Goal: Task Accomplishment & Management: Manage account settings

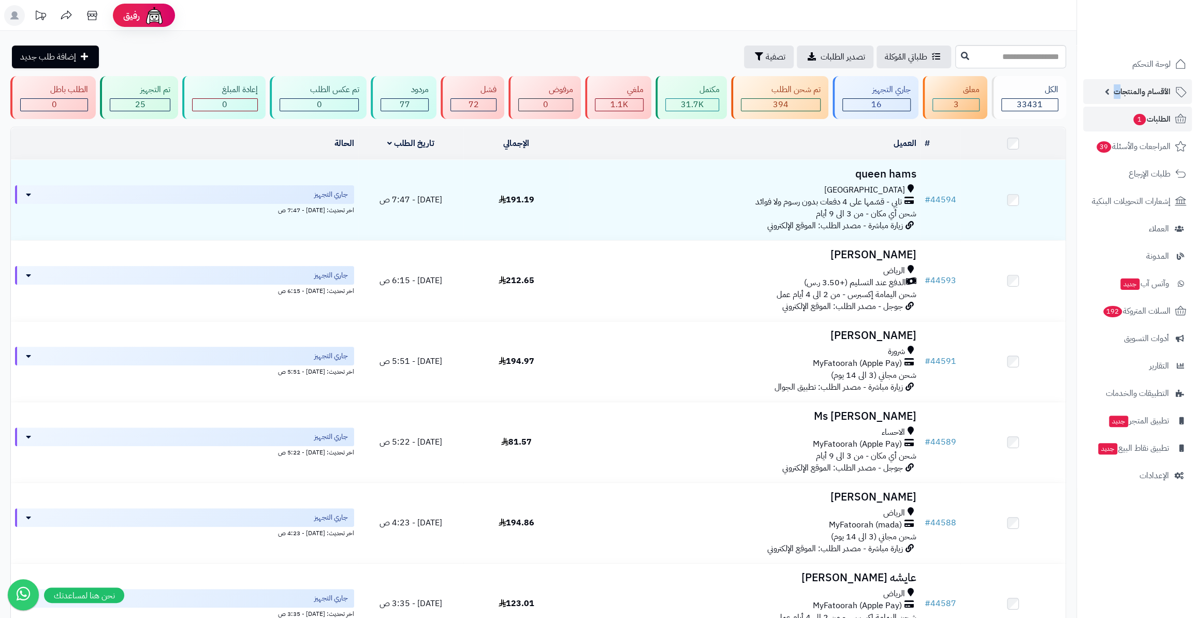
click at [1118, 89] on span "الأقسام والمنتجات" at bounding box center [1141, 91] width 57 height 14
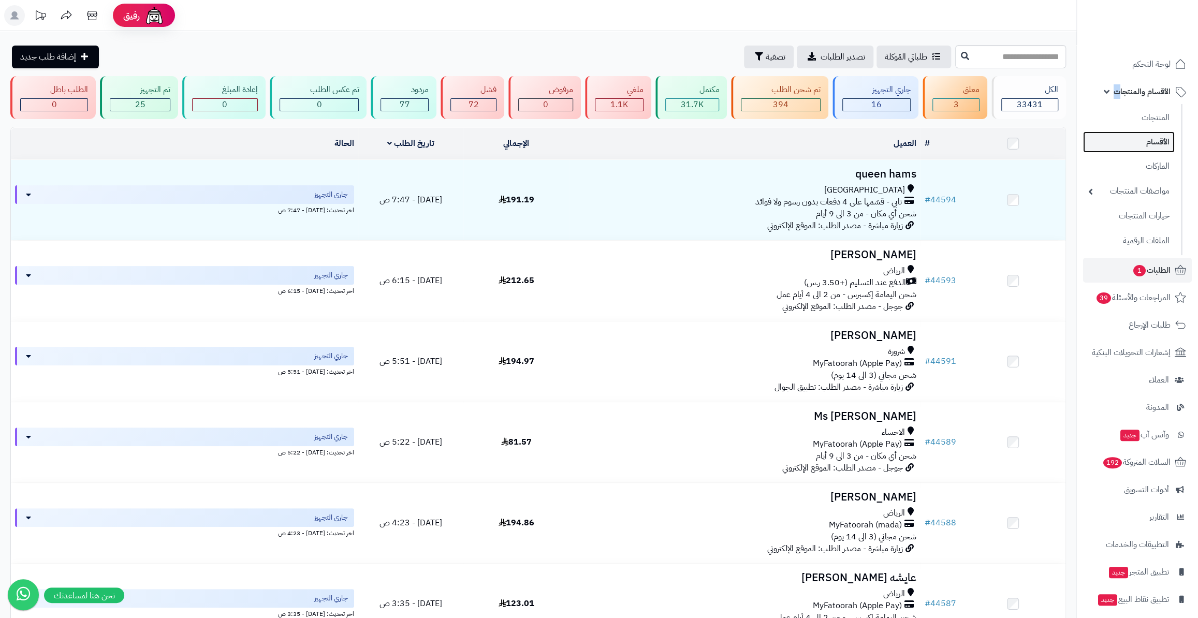
click at [1133, 132] on link "الأقسام" at bounding box center [1129, 141] width 92 height 21
click at [1129, 122] on link "المنتجات" at bounding box center [1129, 117] width 92 height 21
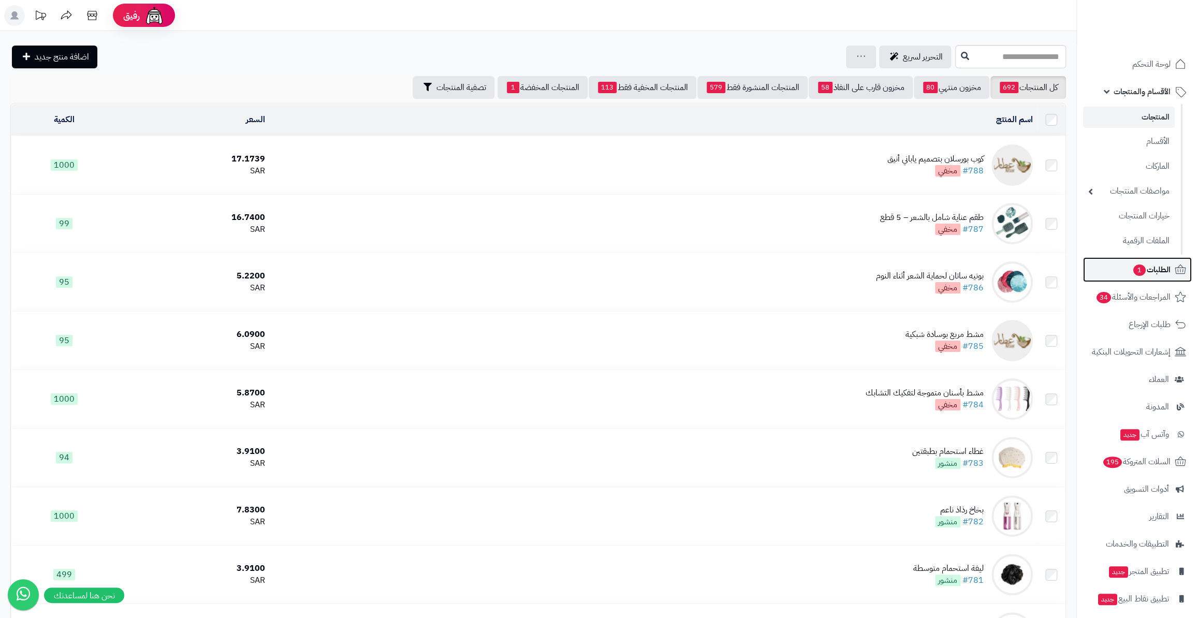
click at [1155, 276] on span "الطلبات 1" at bounding box center [1151, 269] width 38 height 14
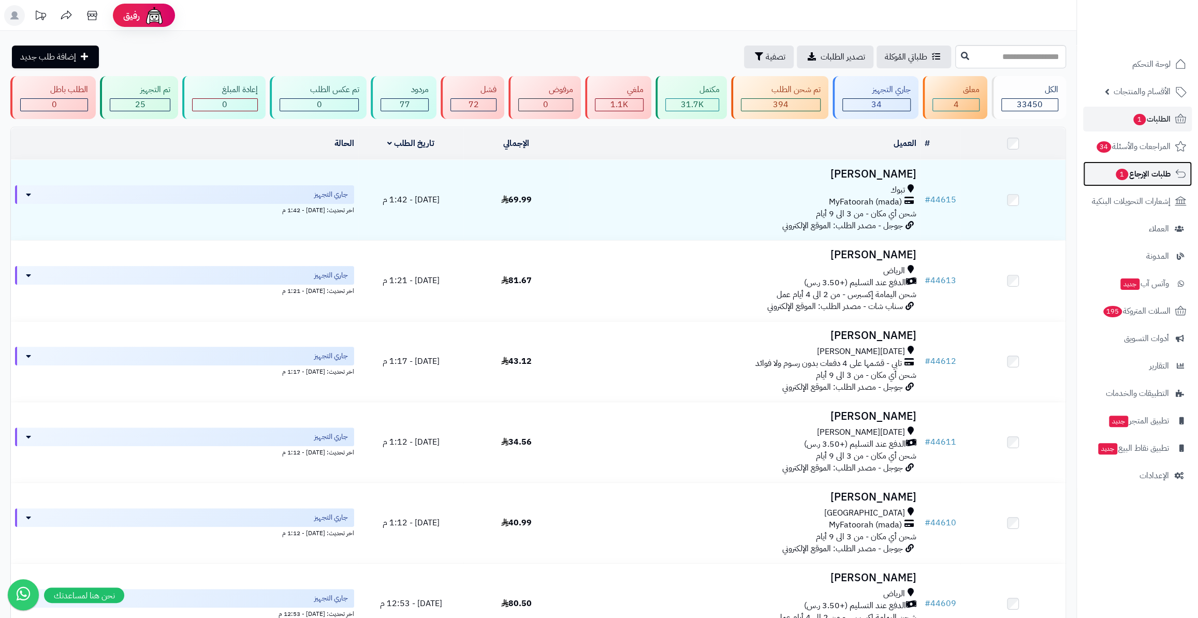
click at [1123, 181] on link "طلبات الإرجاع 1" at bounding box center [1137, 173] width 109 height 25
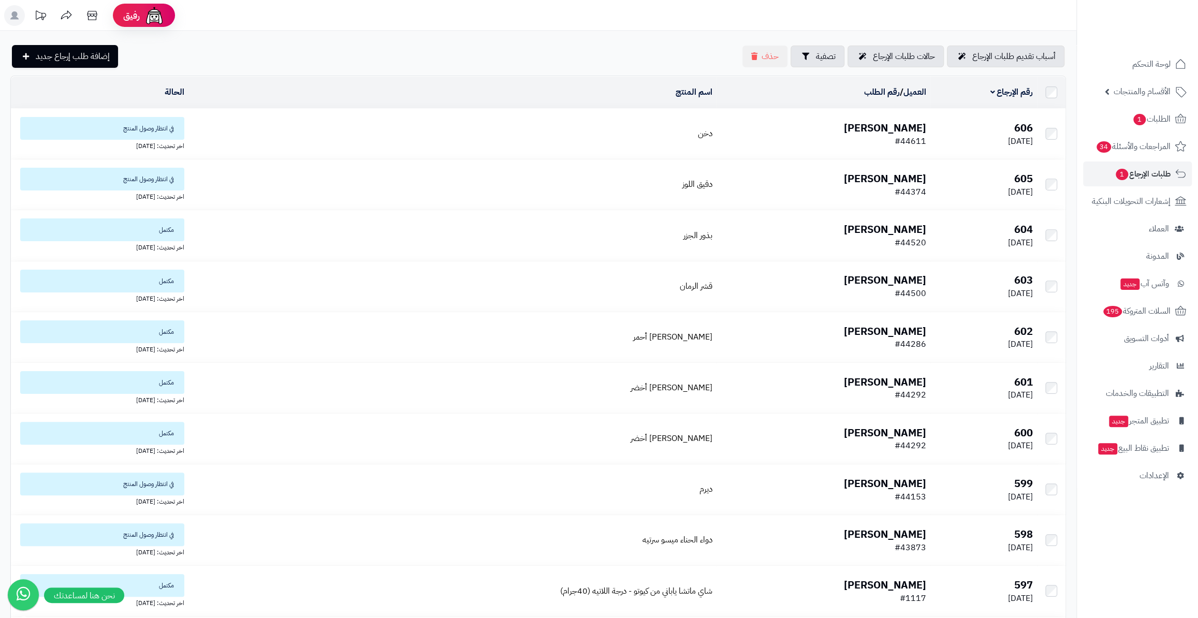
click at [873, 130] on b "سعيد الشهراني" at bounding box center [885, 128] width 82 height 16
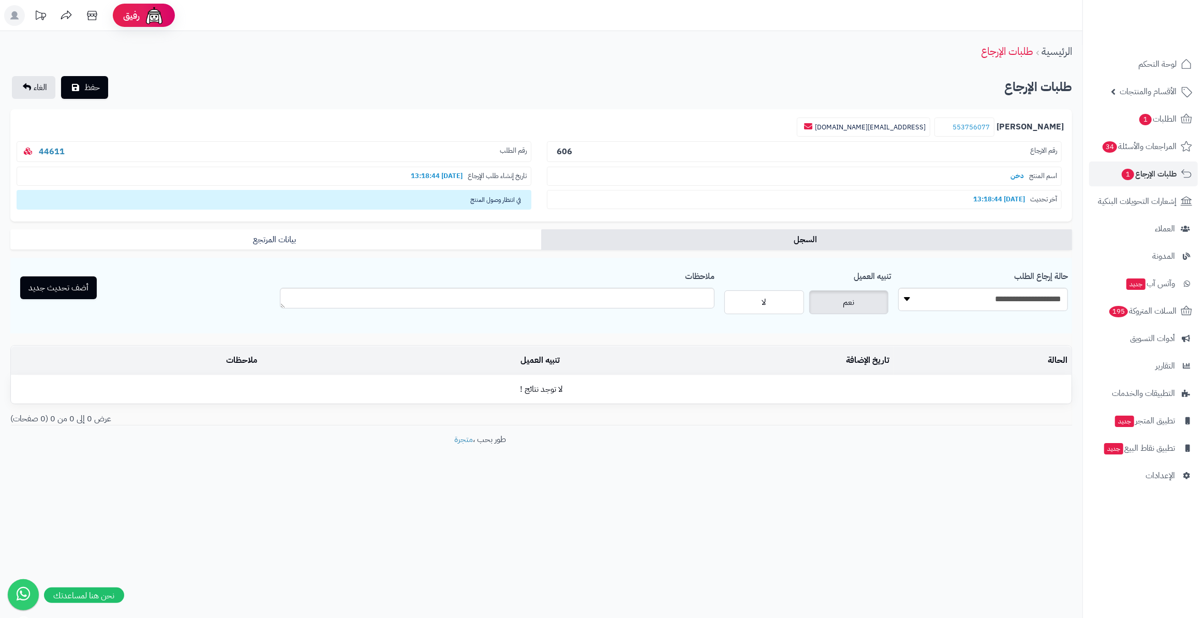
click at [502, 220] on div "سعيد الشهراني 553756077 saeed5537560777@gmail.com رقم الارجاع 606 رقم الطلب 446…" at bounding box center [541, 165] width 1062 height 113
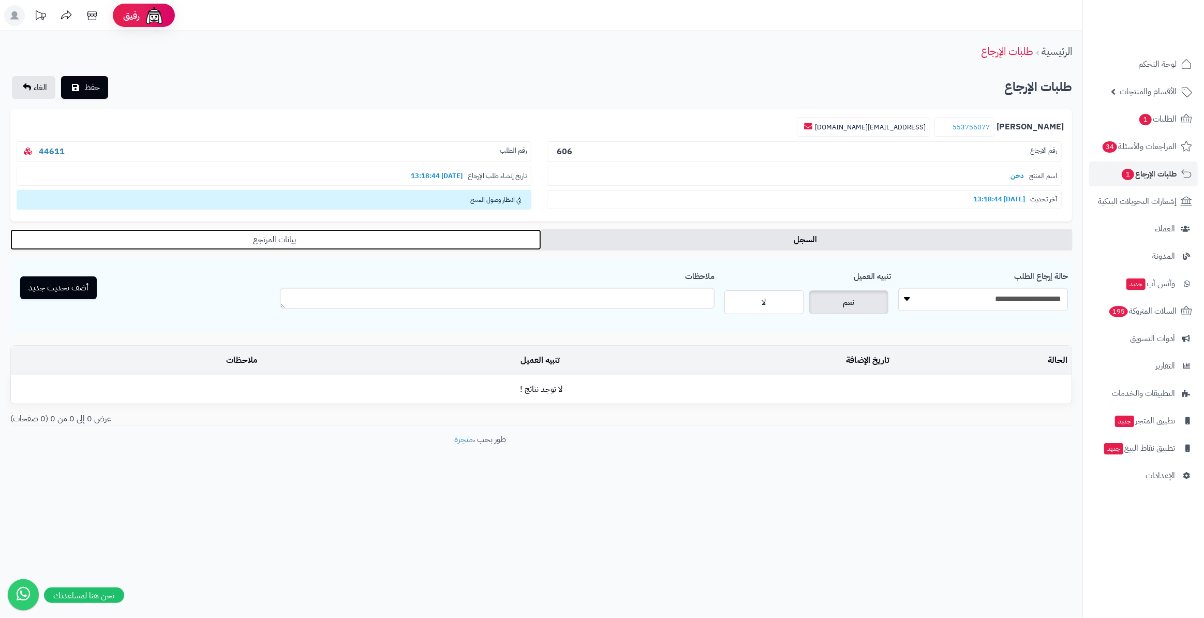
click at [490, 235] on link "بيانات المرتجع" at bounding box center [275, 239] width 531 height 21
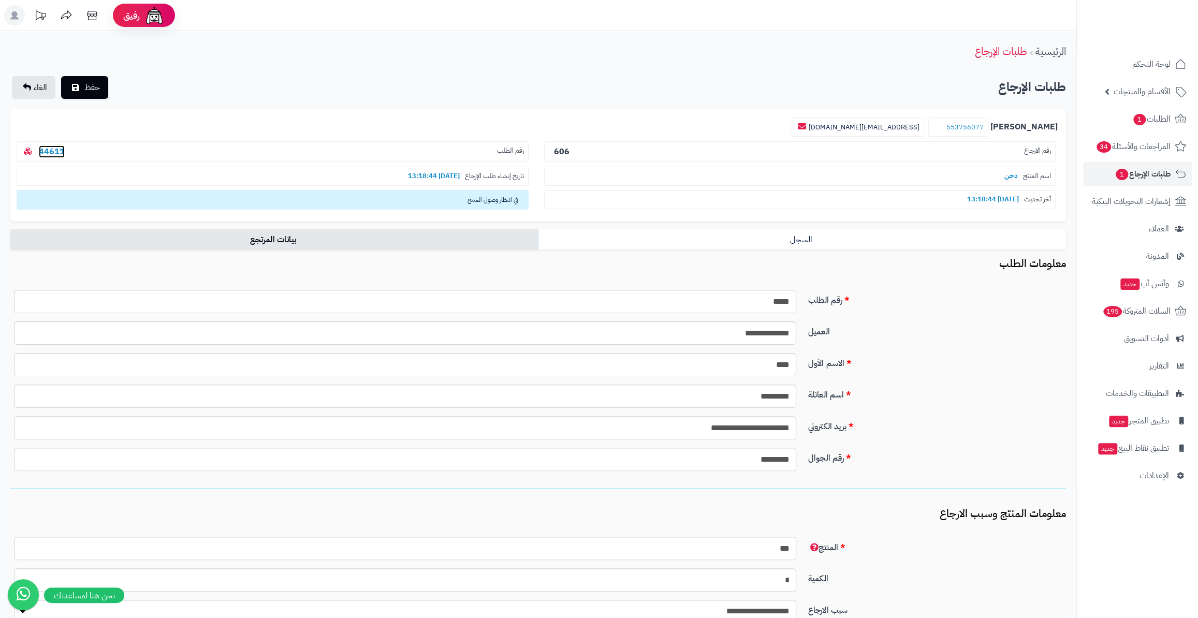
click at [45, 149] on link "44611" at bounding box center [52, 151] width 26 height 12
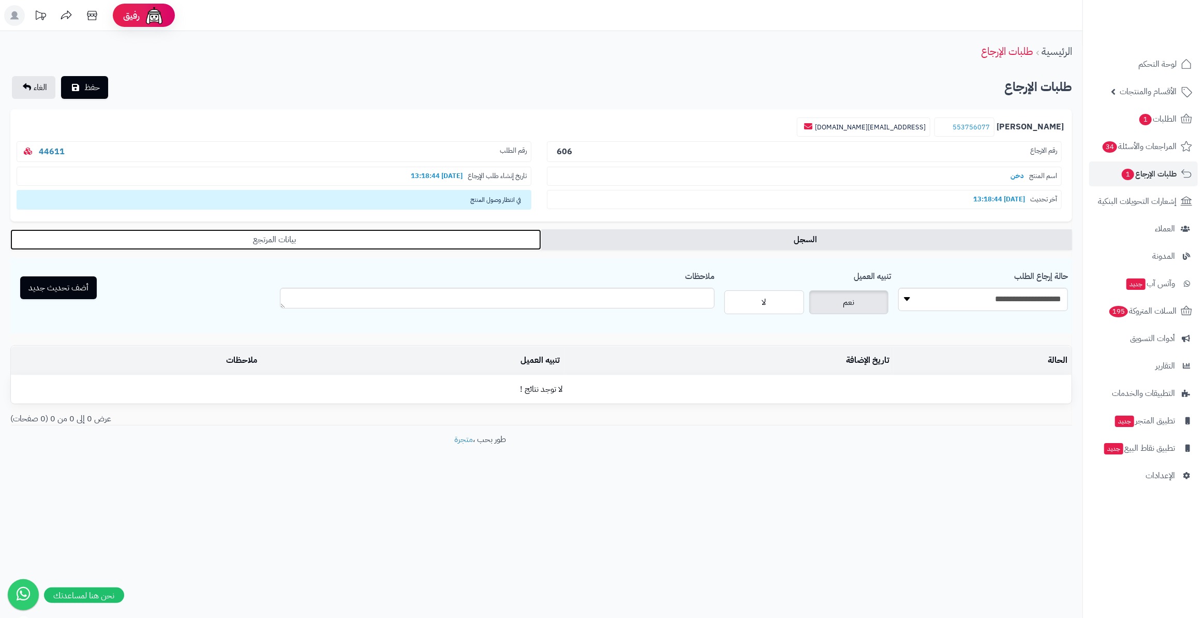
click at [464, 232] on link "بيانات المرتجع" at bounding box center [275, 239] width 531 height 21
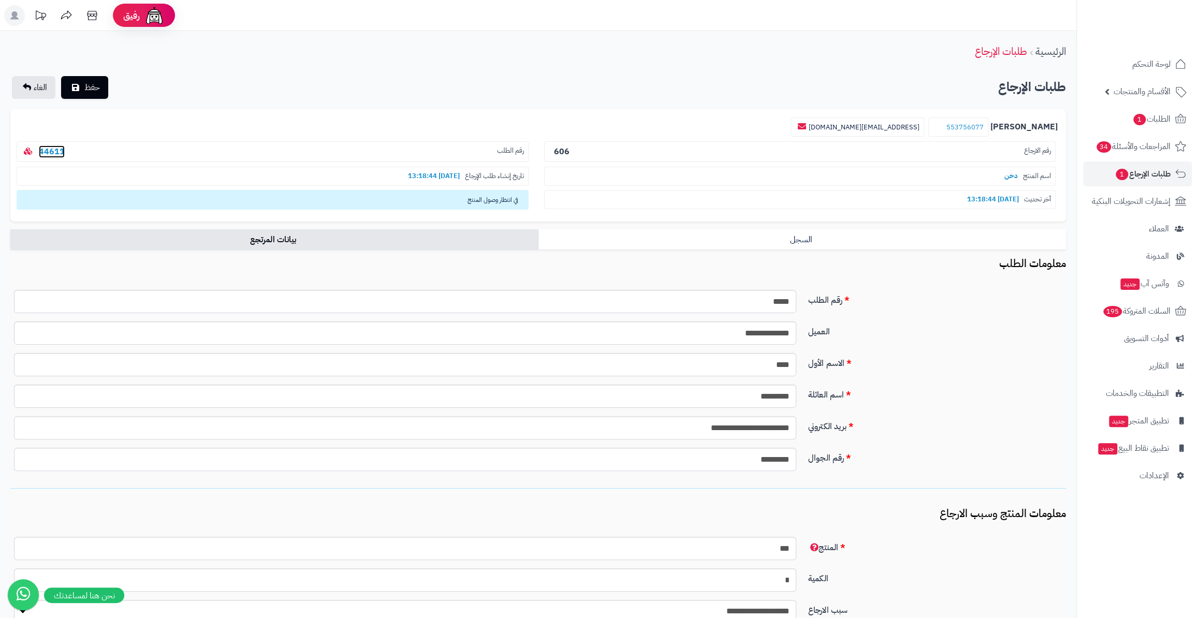
click at [56, 147] on link "44611" at bounding box center [52, 151] width 26 height 12
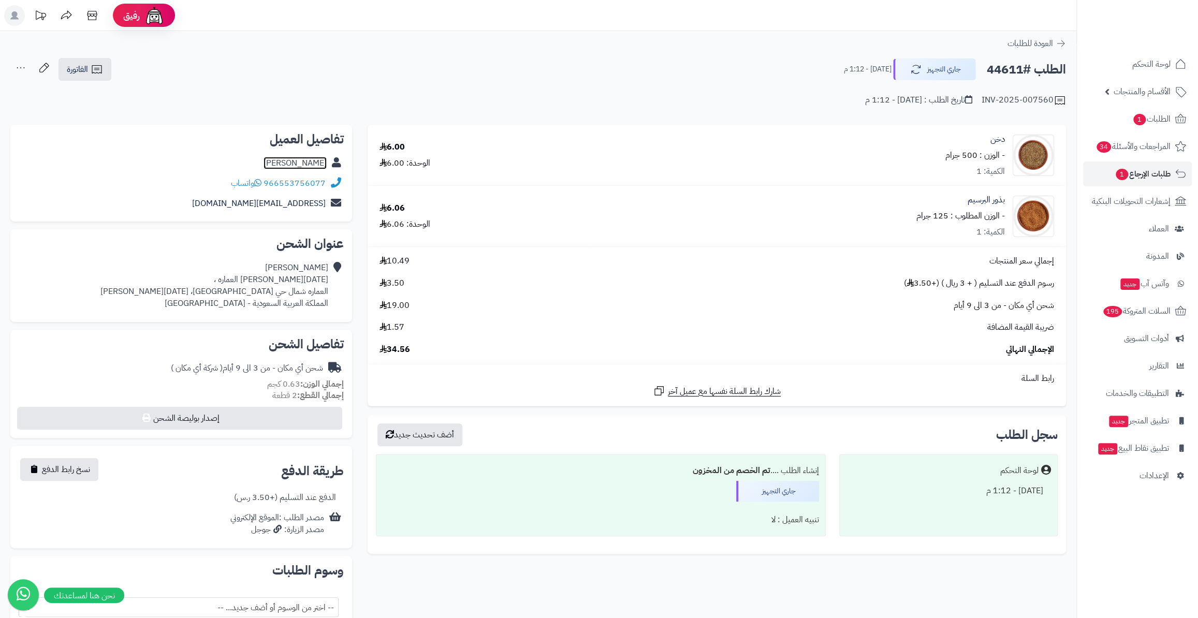
click at [303, 165] on link "[PERSON_NAME]" at bounding box center [294, 163] width 63 height 12
click at [1130, 177] on span "طلبات الإرجاع 1" at bounding box center [1142, 174] width 56 height 14
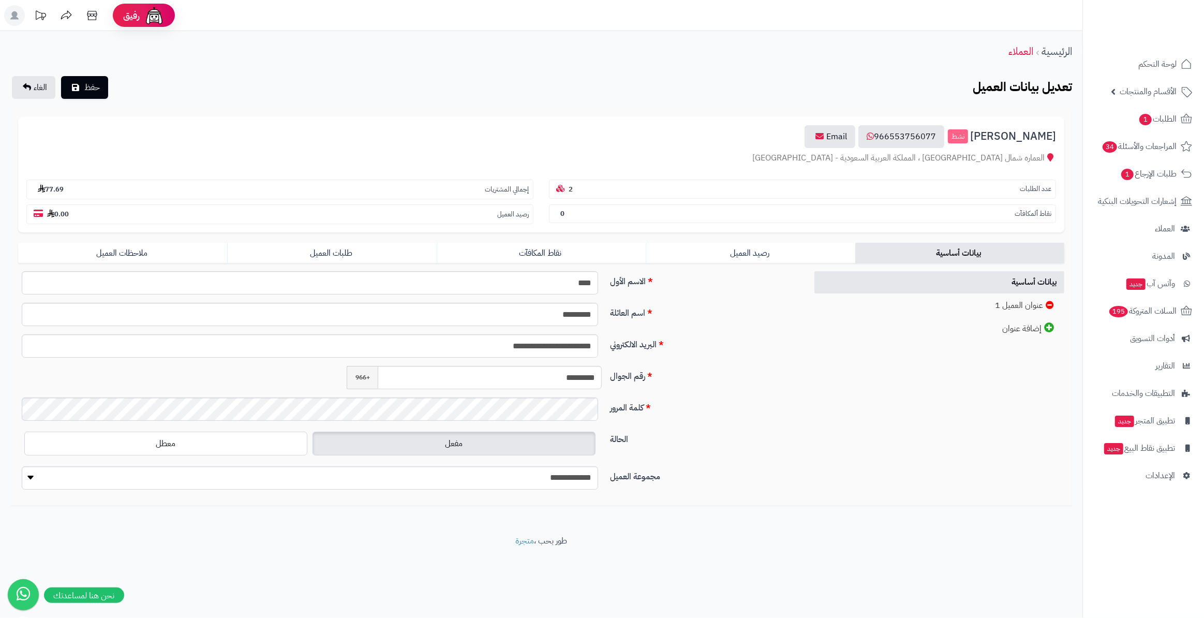
click at [275, 239] on form "**********" at bounding box center [541, 307] width 1046 height 381
click at [278, 242] on form "**********" at bounding box center [541, 307] width 1046 height 381
click at [278, 243] on link "طلبات العميل" at bounding box center [331, 253] width 209 height 21
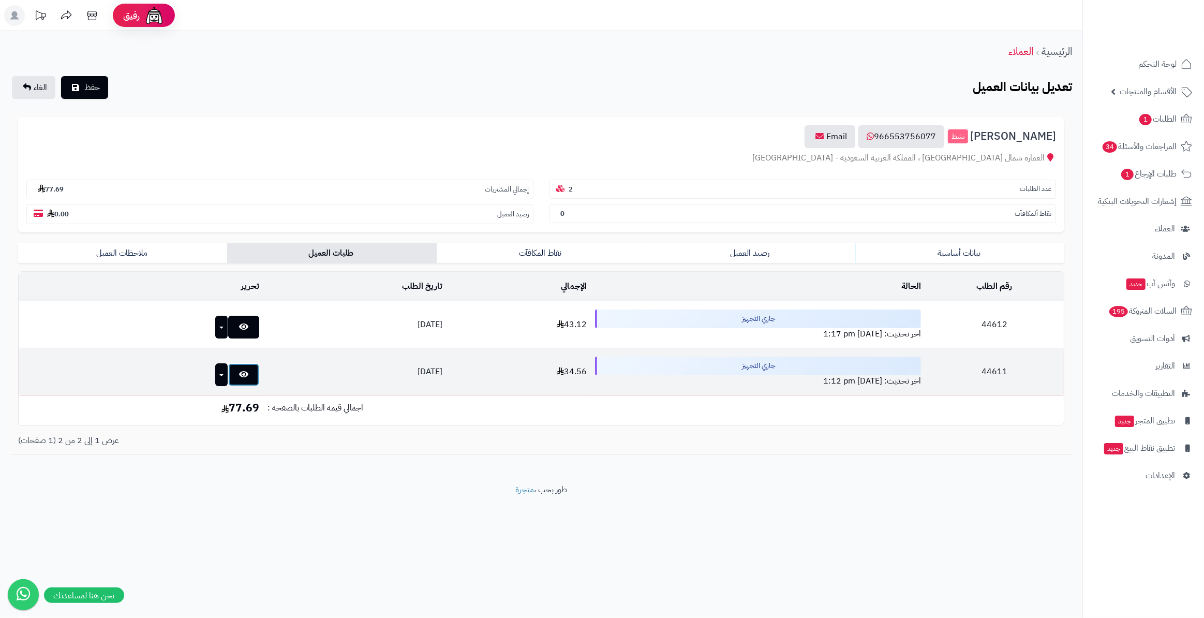
click at [239, 372] on icon at bounding box center [243, 374] width 9 height 8
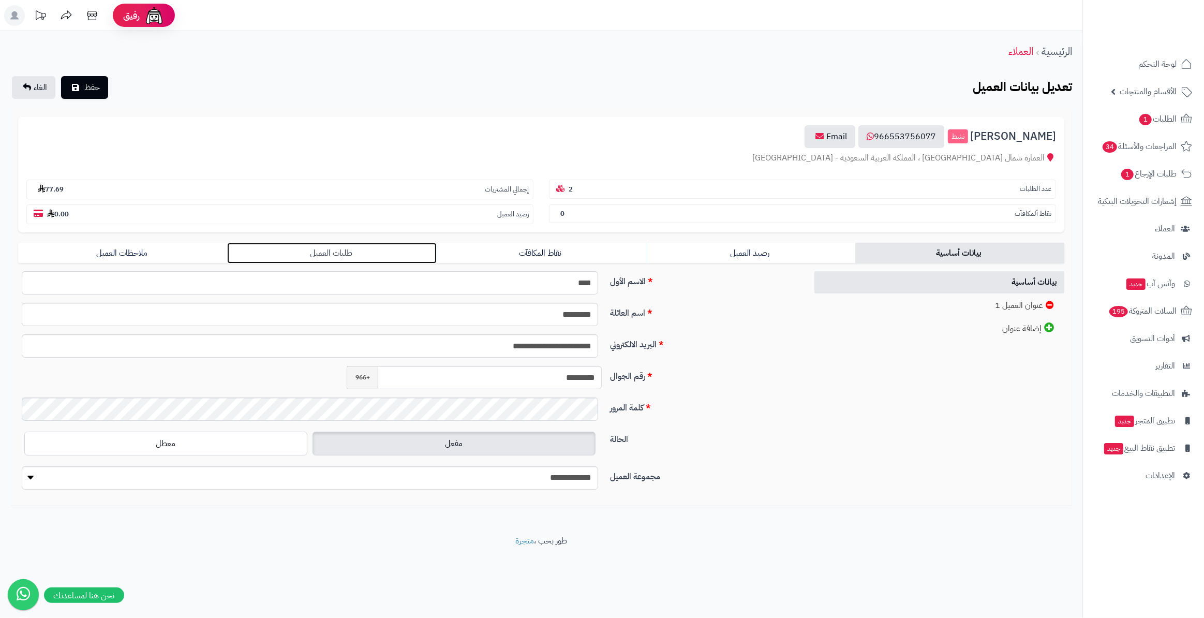
click at [291, 253] on link "طلبات العميل" at bounding box center [331, 253] width 209 height 21
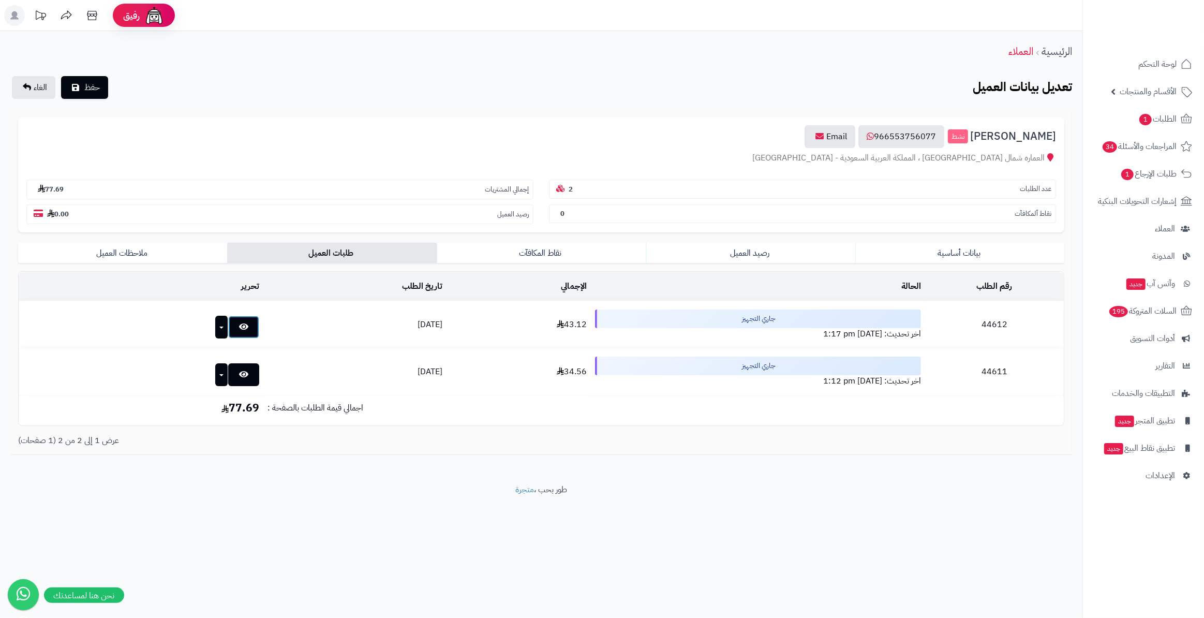
click at [228, 331] on link at bounding box center [243, 327] width 31 height 23
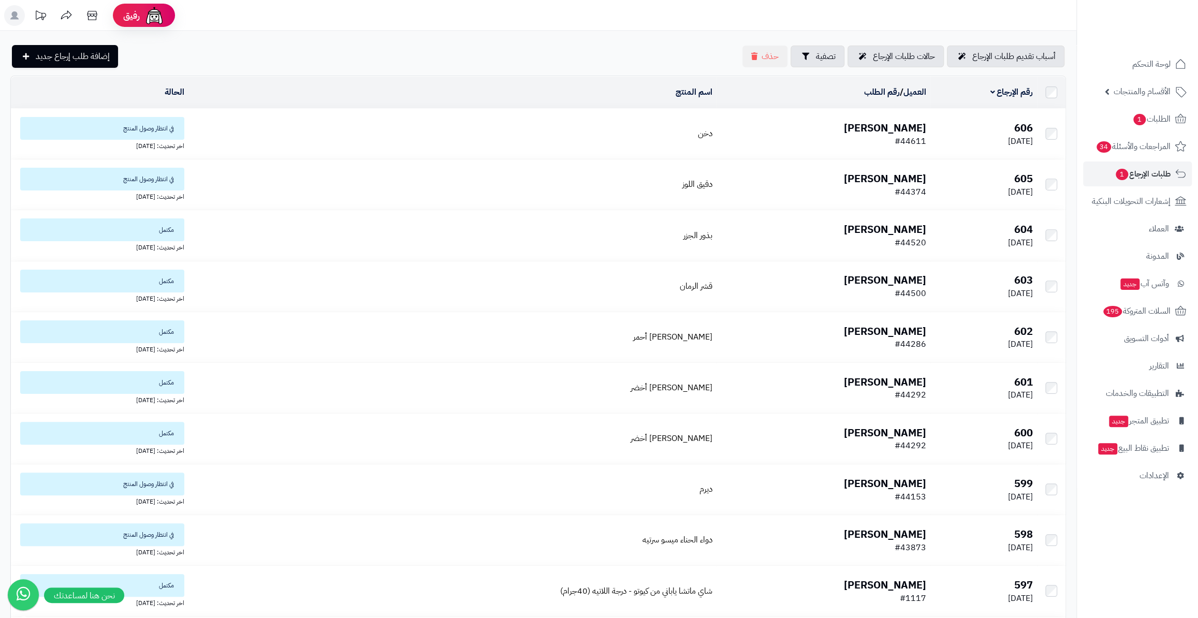
click at [894, 135] on span "#44611" at bounding box center [910, 141] width 32 height 12
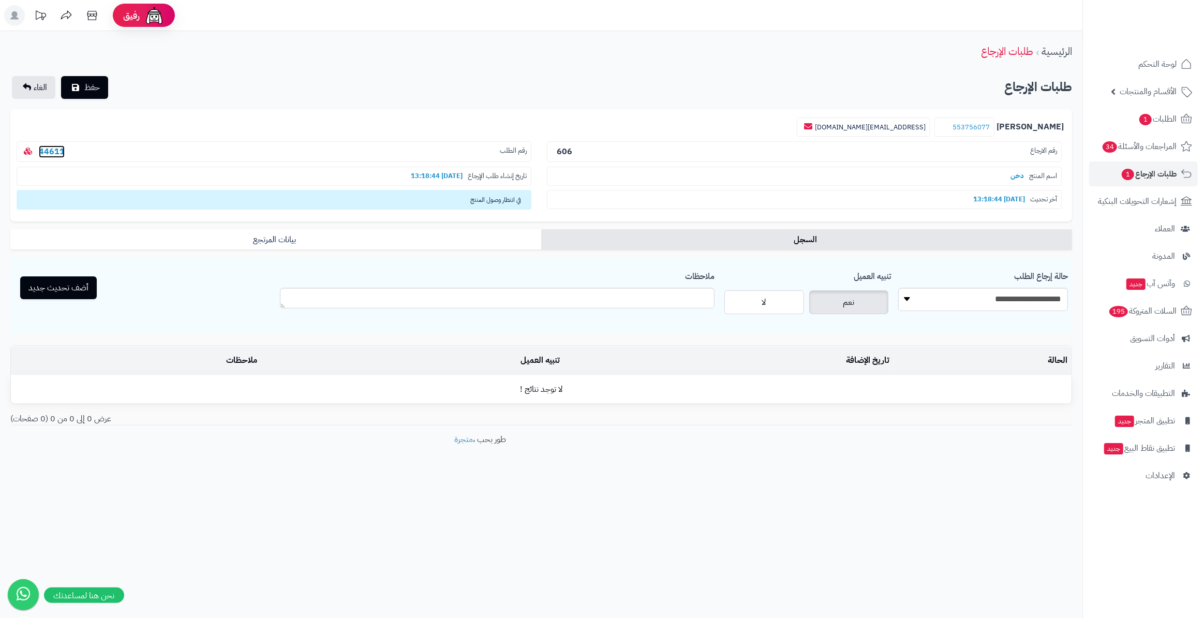
click at [53, 150] on link "44611" at bounding box center [52, 151] width 26 height 12
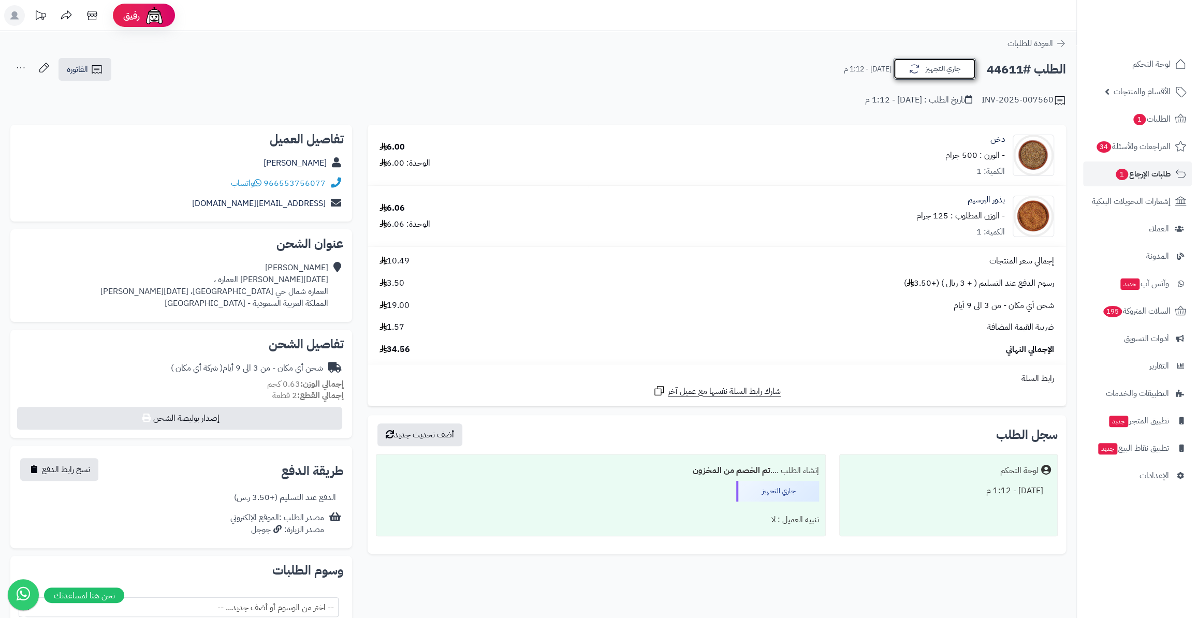
click at [912, 69] on icon "button" at bounding box center [914, 69] width 12 height 12
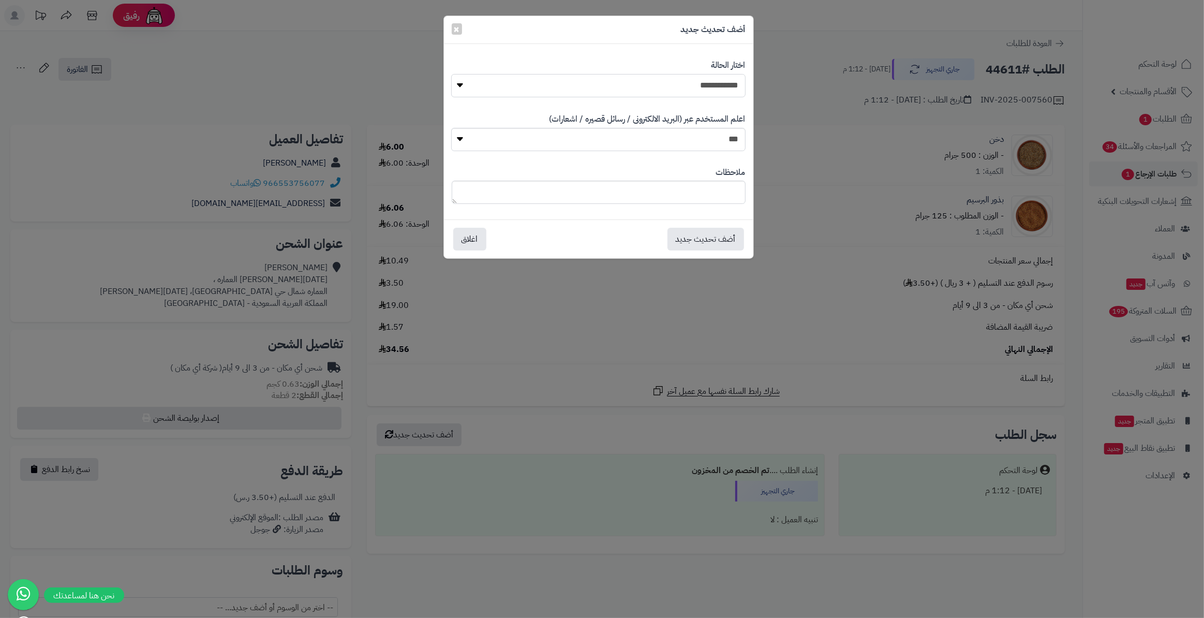
drag, startPoint x: 704, startPoint y: 82, endPoint x: 703, endPoint y: 87, distance: 5.9
click at [704, 82] on select "**********" at bounding box center [598, 85] width 294 height 23
select select "*"
click at [451, 74] on select "**********" at bounding box center [598, 85] width 294 height 23
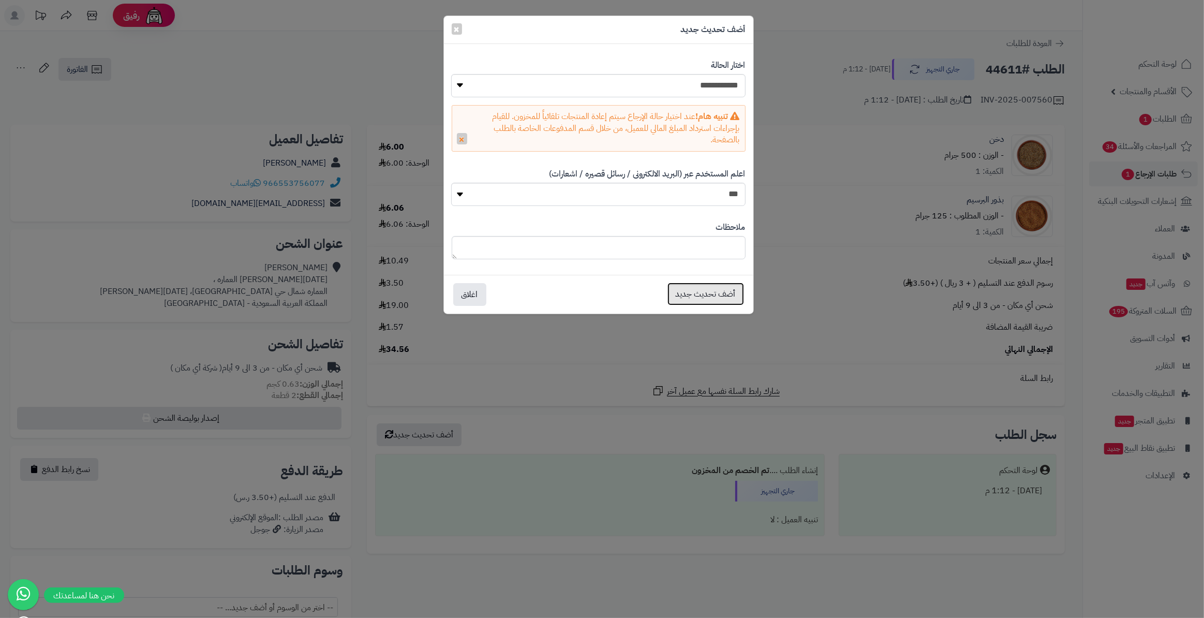
click at [701, 290] on button "أضف تحديث جديد" at bounding box center [706, 294] width 77 height 23
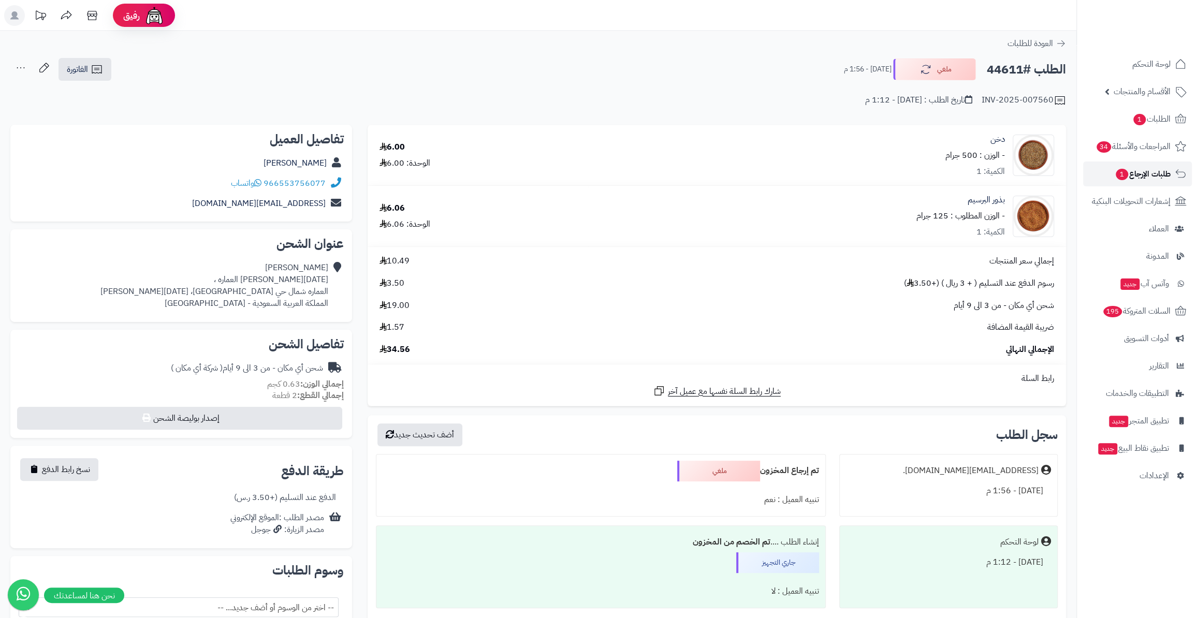
click at [1144, 179] on span "طلبات الإرجاع 1" at bounding box center [1142, 174] width 56 height 14
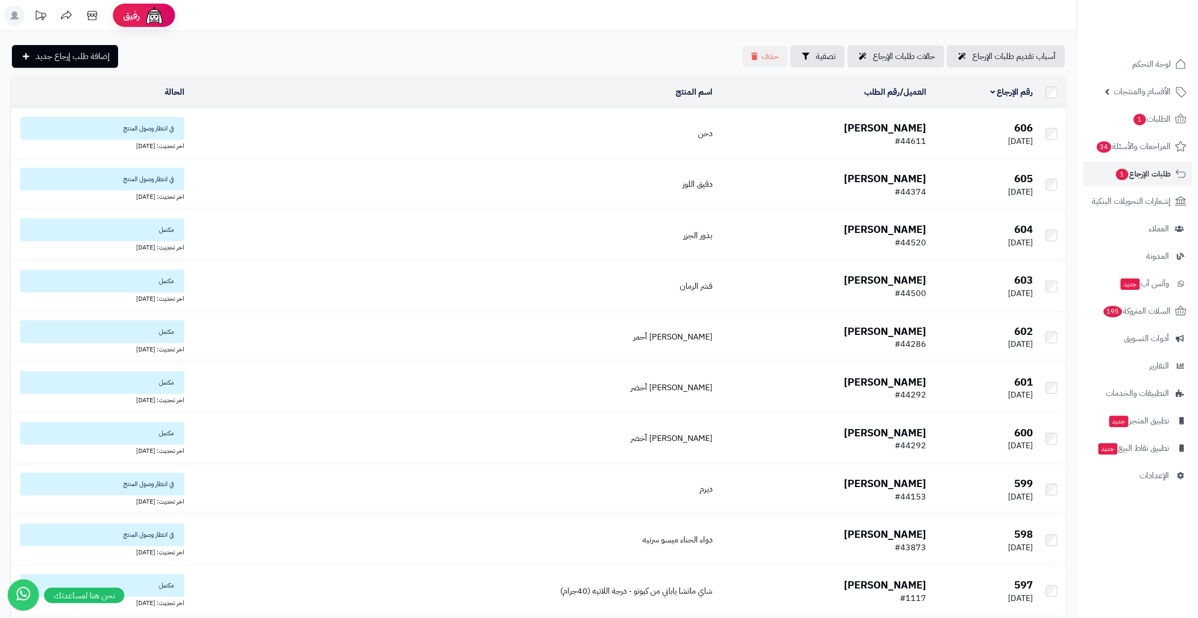
click at [816, 143] on td "سعيد الشهراني #44611" at bounding box center [822, 134] width 213 height 50
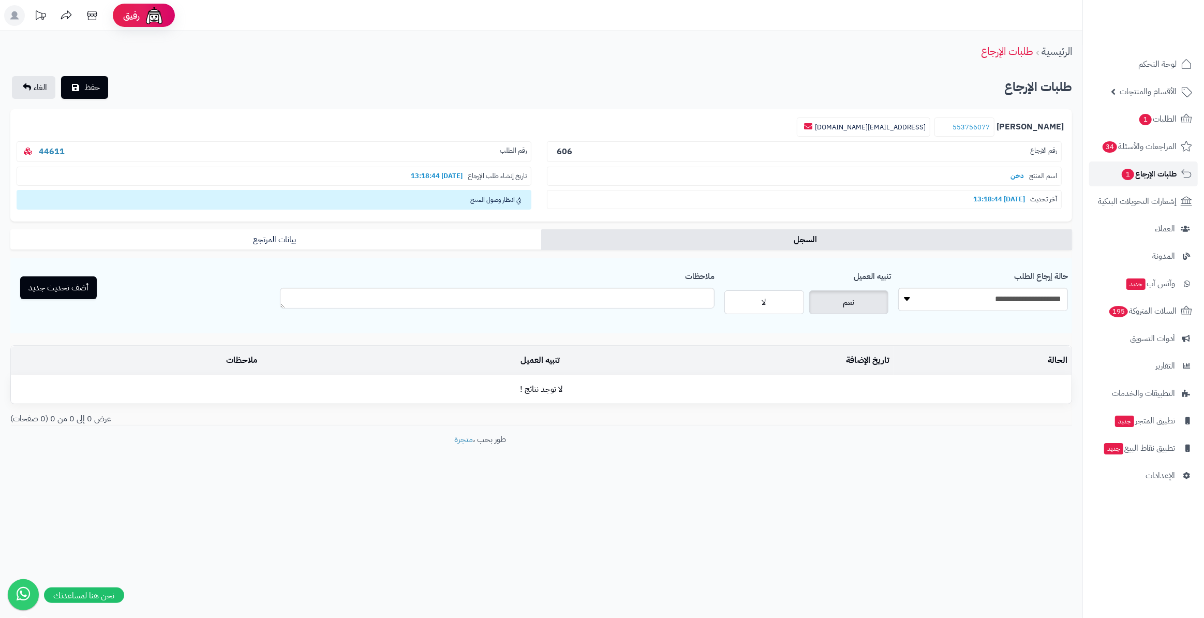
click at [1133, 176] on span "طلبات الإرجاع 1" at bounding box center [1149, 174] width 56 height 14
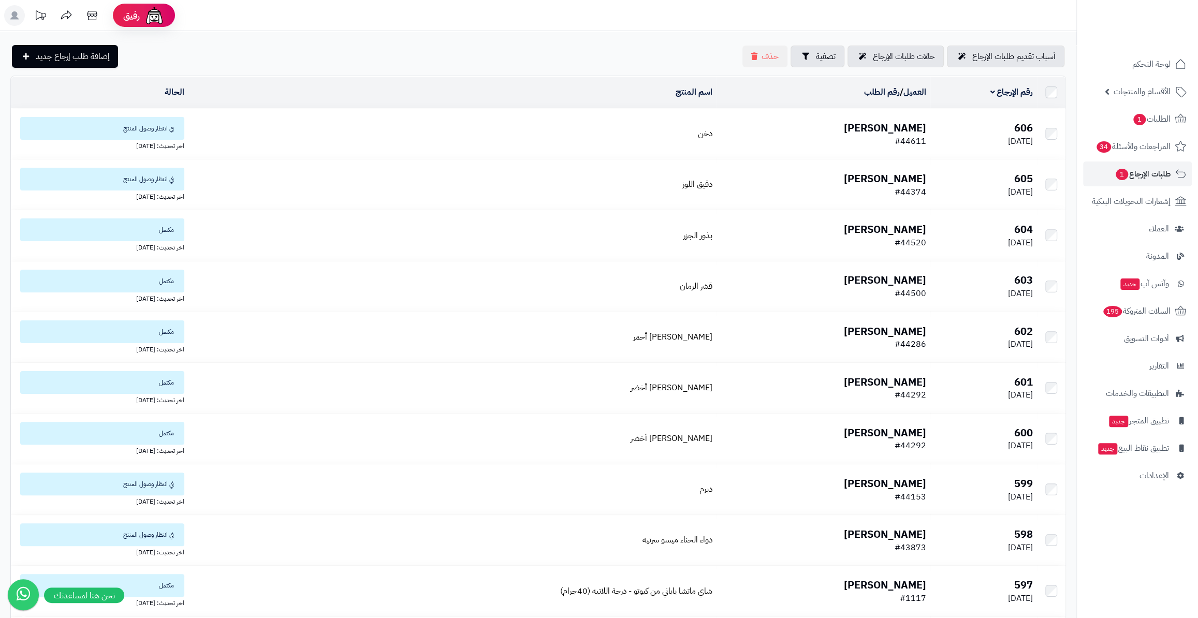
click at [1008, 135] on span "[DATE]" at bounding box center [1020, 141] width 25 height 12
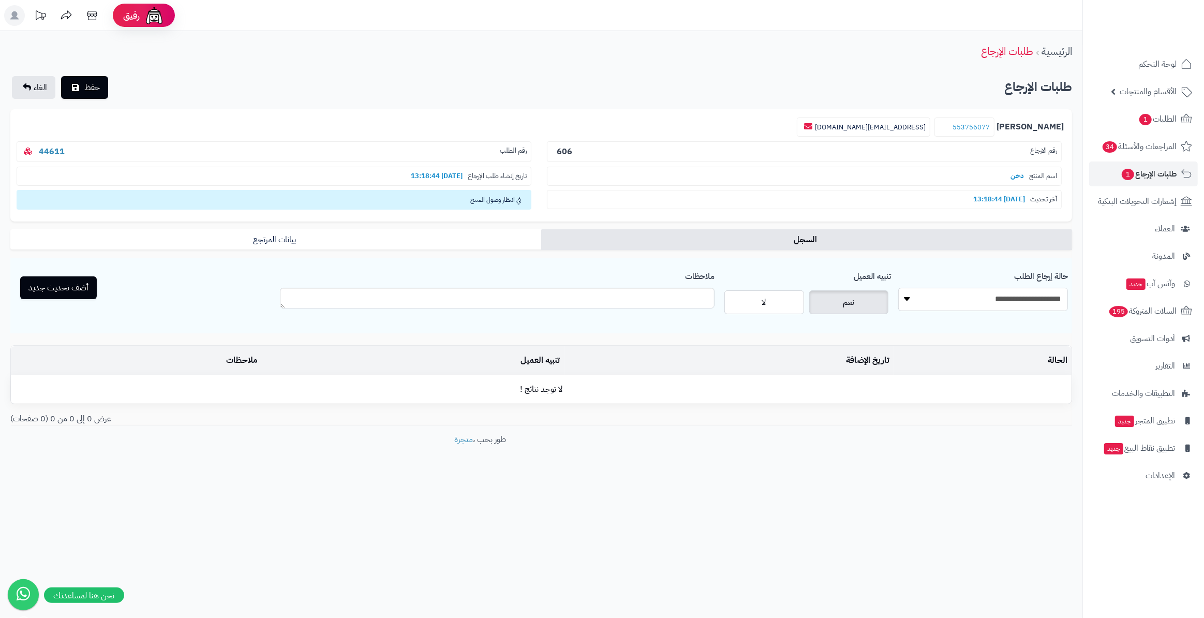
click at [993, 298] on select "**********" at bounding box center [983, 299] width 170 height 23
select select "*"
click at [898, 288] on select "**********" at bounding box center [983, 299] width 170 height 23
click at [50, 288] on button "أضف تحديث جديد" at bounding box center [58, 287] width 77 height 23
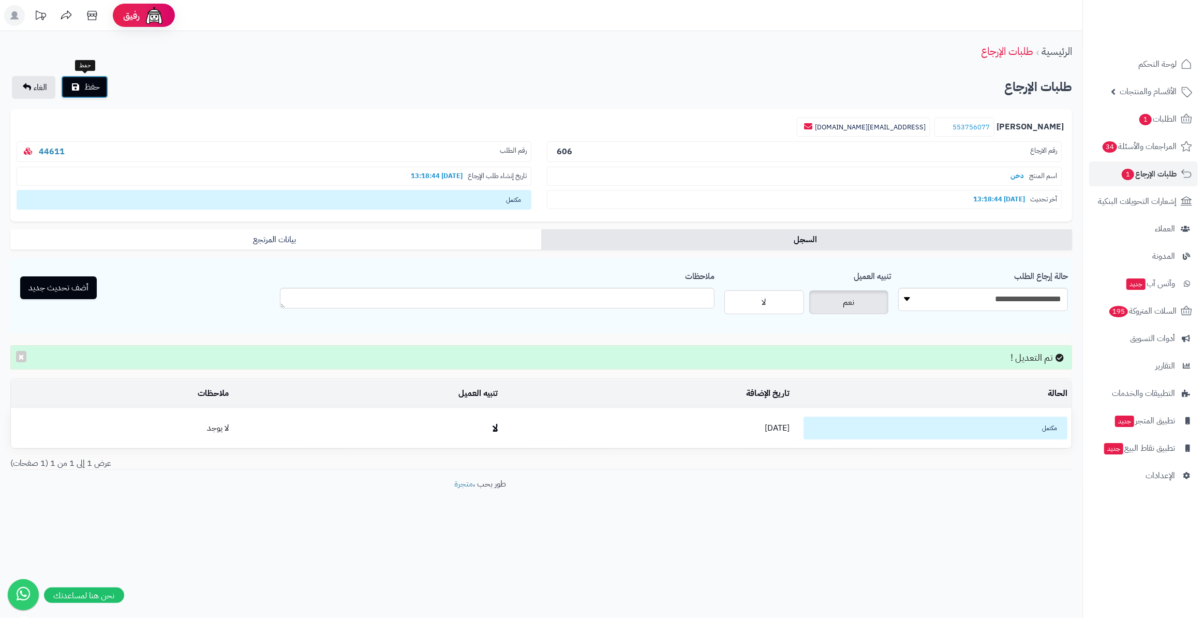
click at [101, 86] on button "حفظ" at bounding box center [84, 87] width 47 height 23
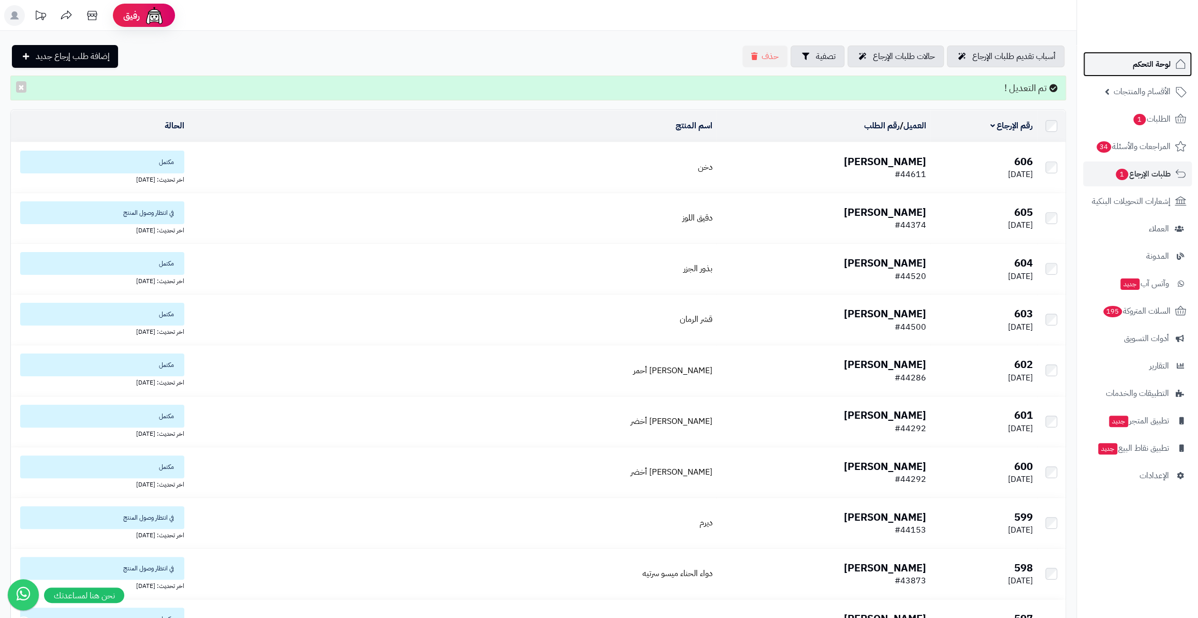
click at [1149, 64] on span "لوحة التحكم" at bounding box center [1151, 64] width 38 height 14
click at [1133, 88] on span "الأقسام والمنتجات" at bounding box center [1141, 91] width 57 height 14
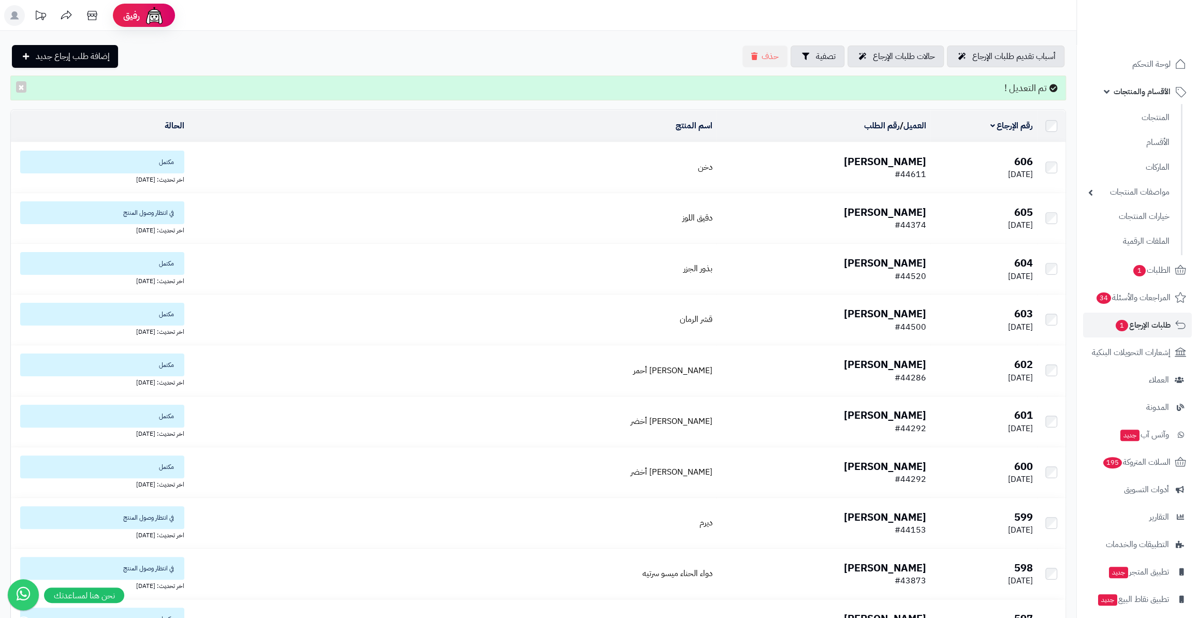
click at [1128, 130] on ul "المنتجات الأقسام الماركات مواصفات المنتجات مواصفات المنتجات أنواع المواصفات خيا…" at bounding box center [1129, 179] width 106 height 151
click at [1133, 117] on link "المنتجات" at bounding box center [1129, 117] width 92 height 21
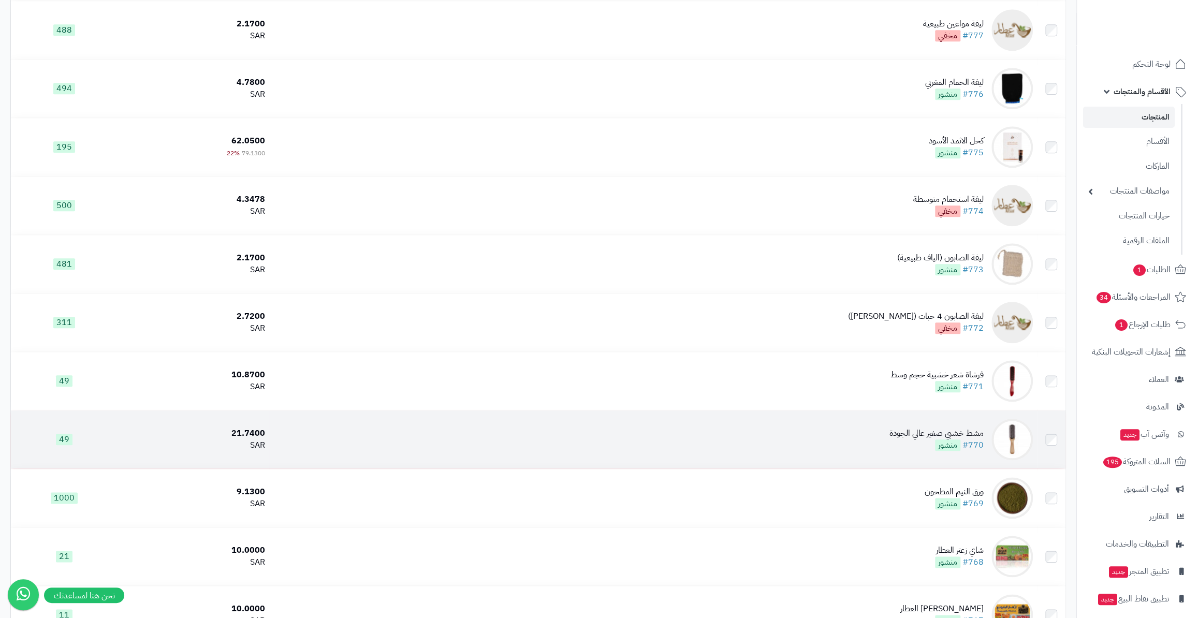
scroll to position [800, 0]
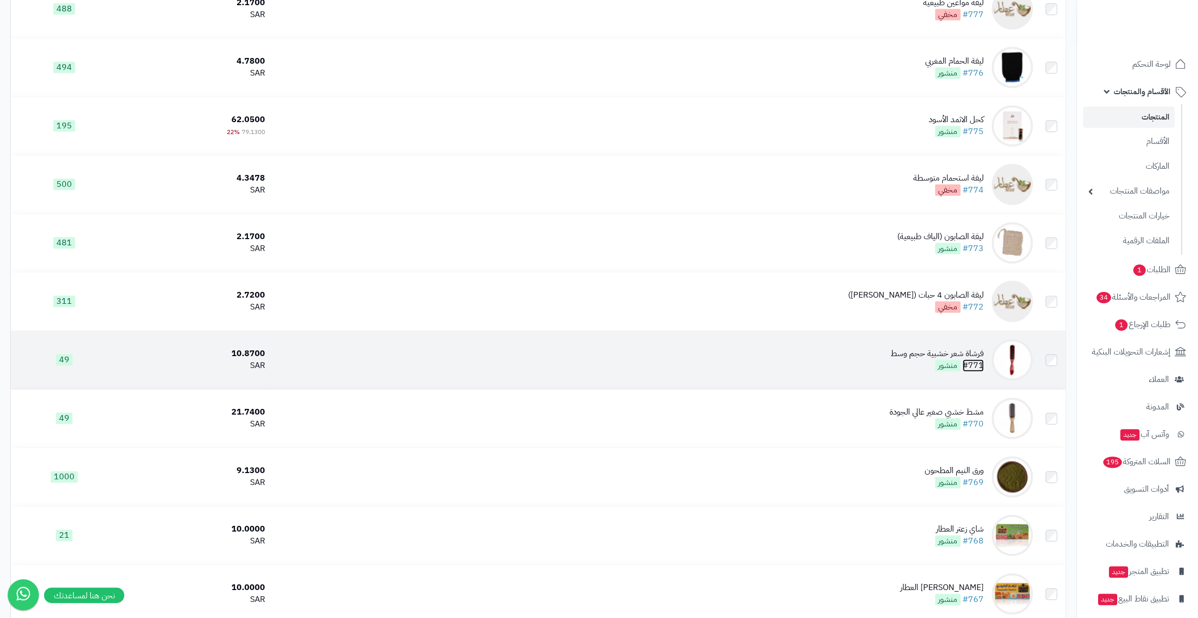
click at [983, 363] on link "#771" at bounding box center [972, 365] width 21 height 12
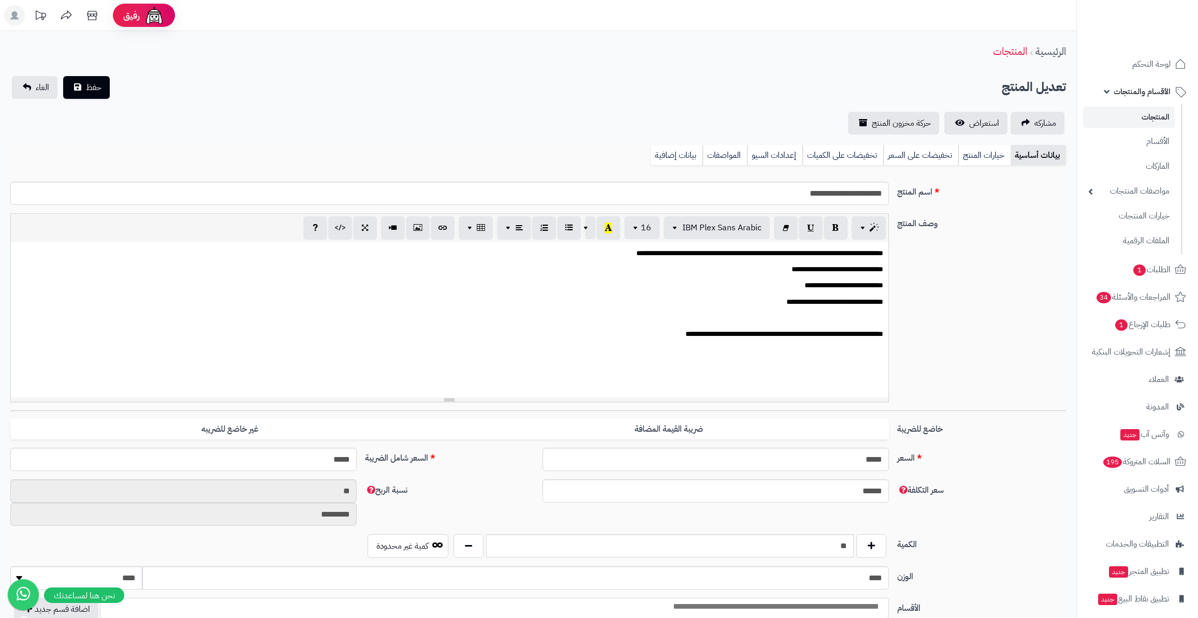
select select
click at [1132, 121] on link "المنتجات" at bounding box center [1129, 117] width 92 height 21
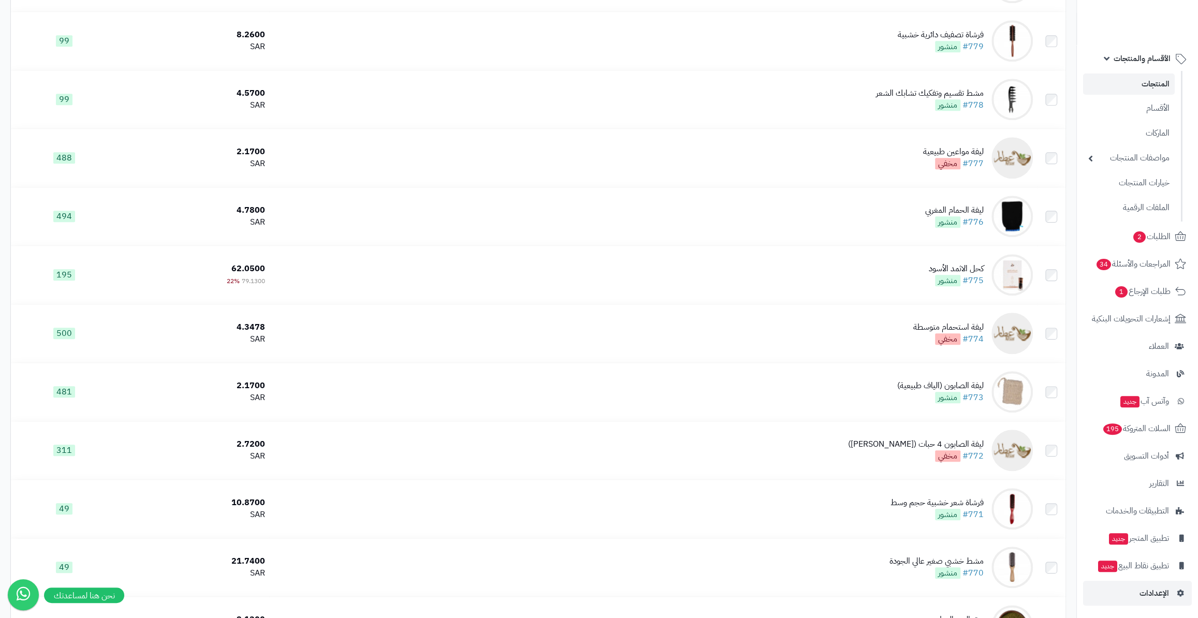
scroll to position [658, 0]
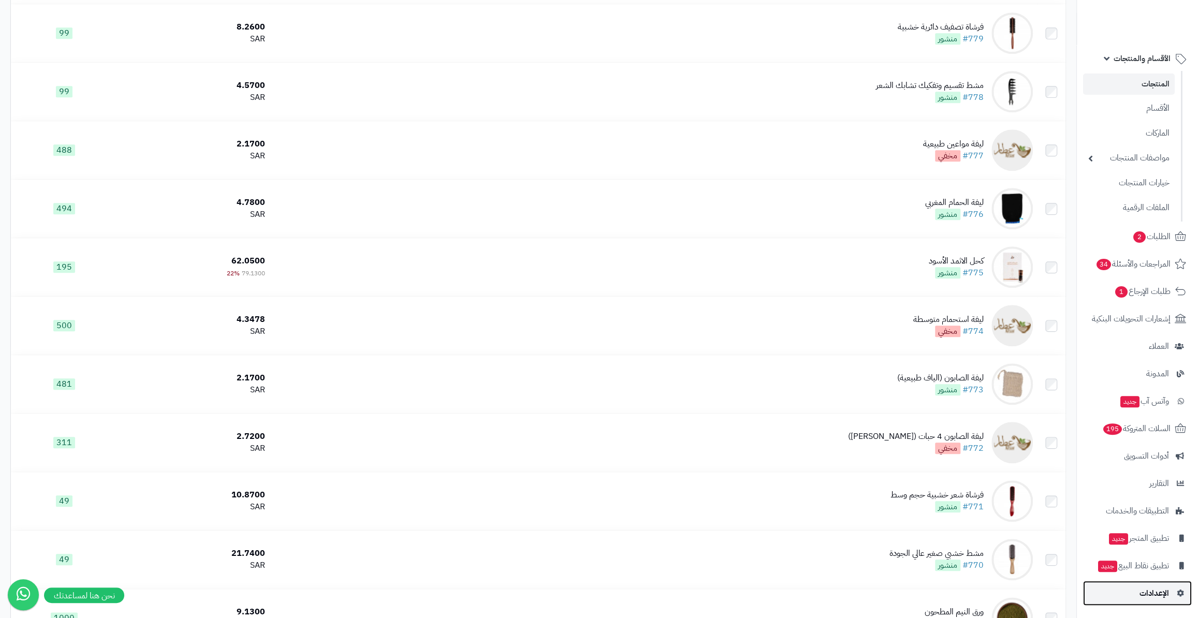
click at [1137, 588] on link "الإعدادات" at bounding box center [1137, 593] width 109 height 25
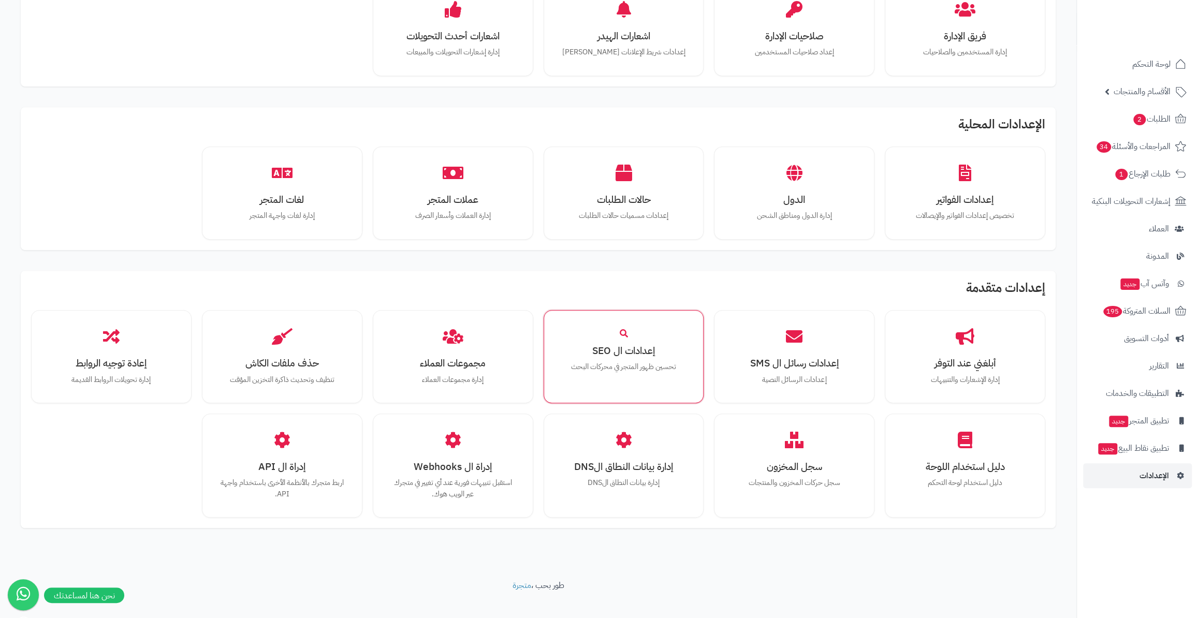
scroll to position [392, 0]
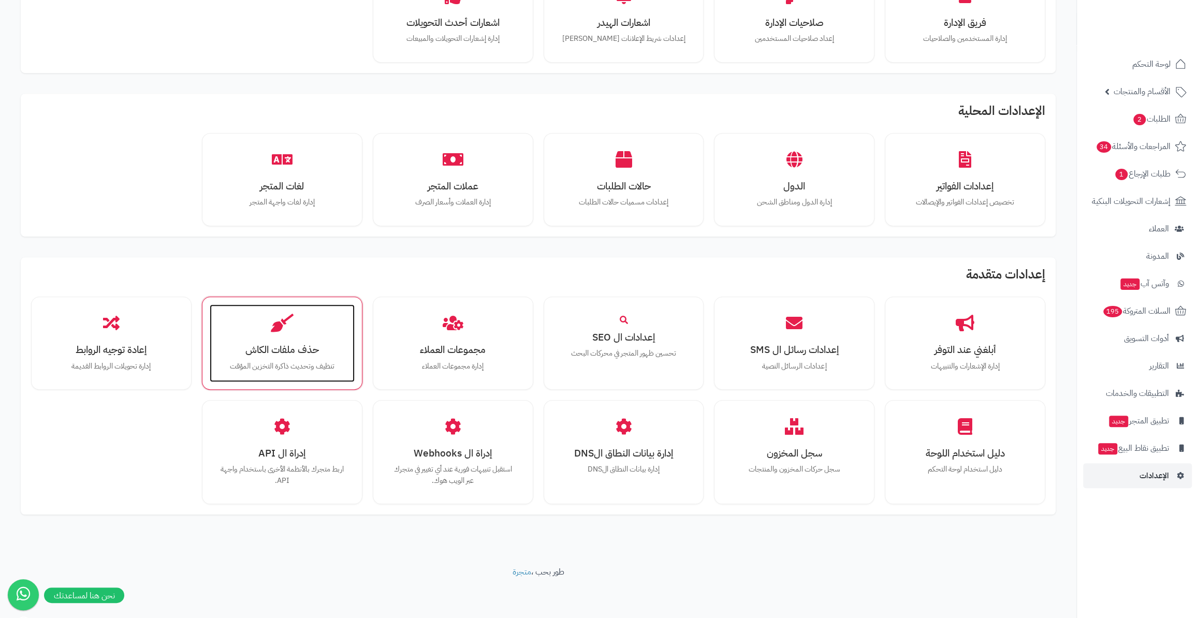
click at [246, 328] on div "حذف ملفات الكاش تنظيف وتحديث ذاكرة التخزين المؤقت" at bounding box center [282, 343] width 145 height 78
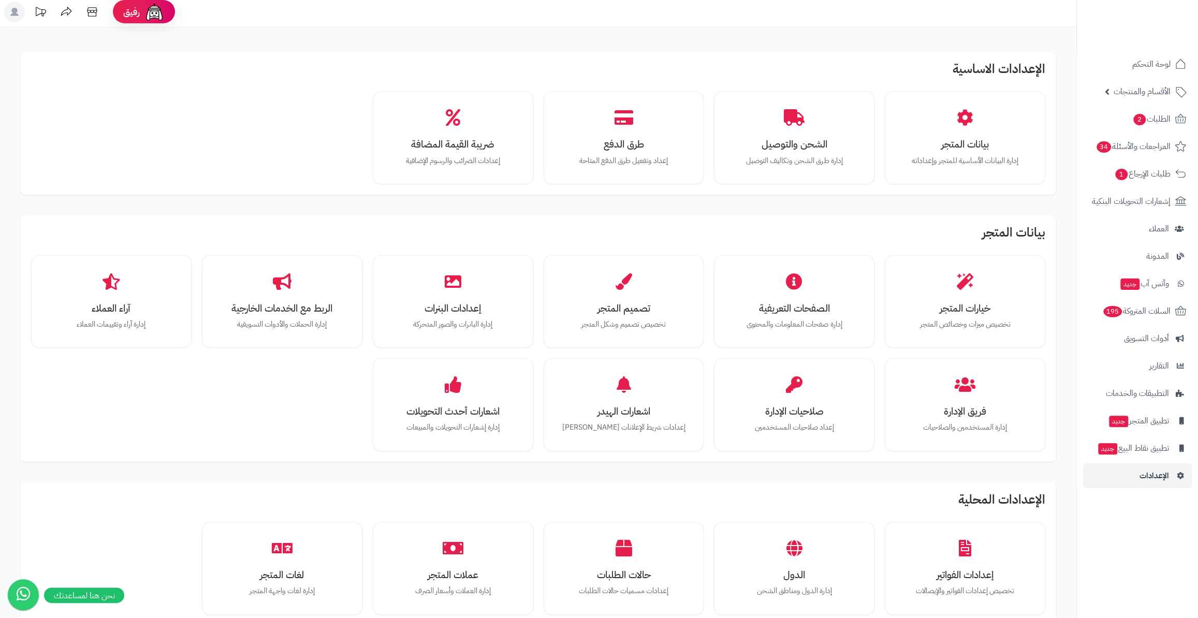
scroll to position [0, 0]
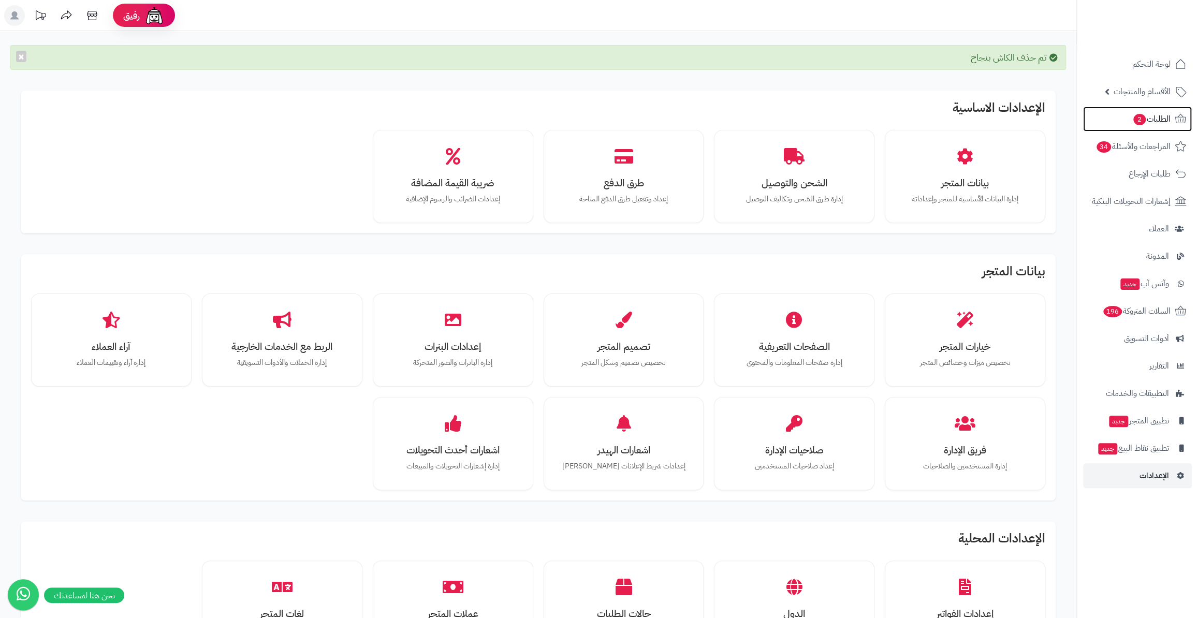
click at [1147, 119] on span "الطلبات 2" at bounding box center [1151, 119] width 38 height 14
